Goal: Find specific page/section: Find specific page/section

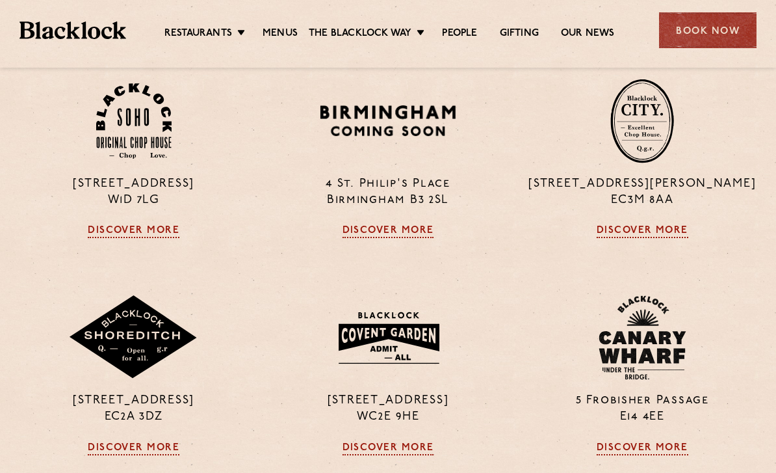
scroll to position [896, 0]
click at [122, 239] on link "Discover More" at bounding box center [134, 232] width 92 height 13
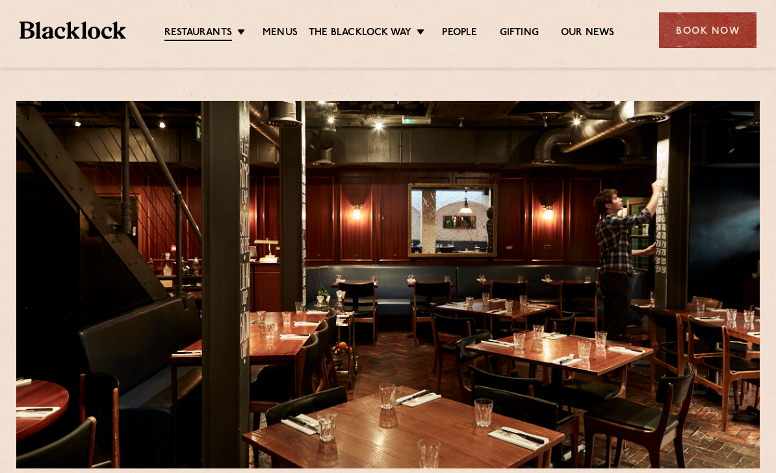
click at [0, 0] on link "Soho" at bounding box center [0, 0] width 0 height 0
click at [274, 34] on link "Menus" at bounding box center [280, 33] width 35 height 13
